Goal: Task Accomplishment & Management: Manage account settings

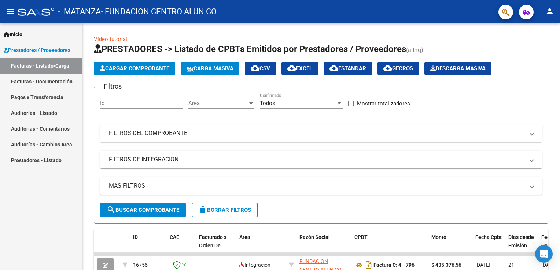
click at [550, 8] on mat-icon "person" at bounding box center [549, 11] width 9 height 9
click at [541, 30] on button "person Mi Perfil" at bounding box center [534, 31] width 45 height 18
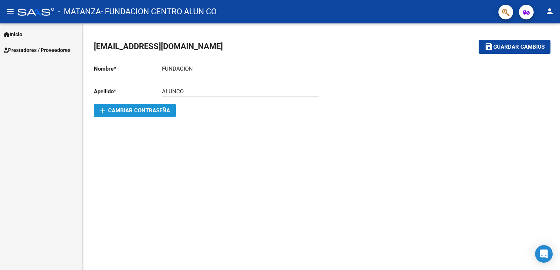
click at [160, 116] on button "add Cambiar Contraseña" at bounding box center [135, 110] width 82 height 13
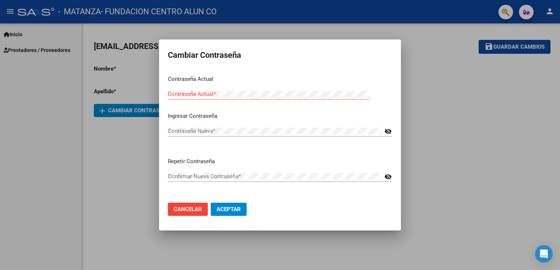
click at [471, 92] on div at bounding box center [280, 135] width 560 height 270
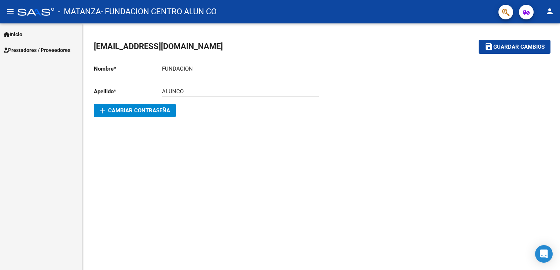
click at [544, 7] on button "person" at bounding box center [549, 11] width 15 height 15
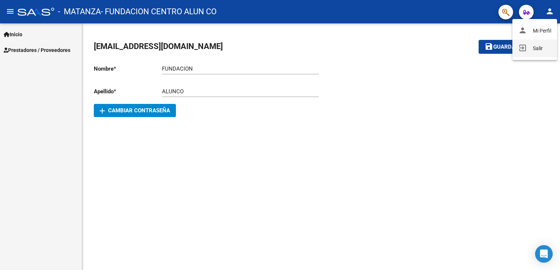
click at [529, 46] on button "exit_to_app Salir" at bounding box center [534, 49] width 45 height 18
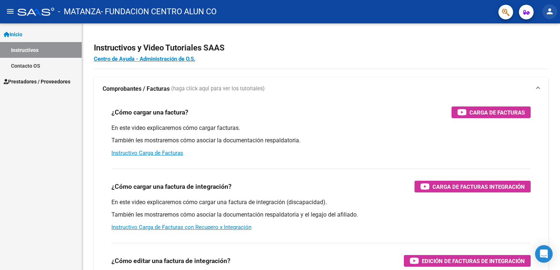
click at [547, 7] on mat-icon "person" at bounding box center [549, 11] width 9 height 9
click at [537, 48] on button "exit_to_app Salir" at bounding box center [534, 49] width 45 height 18
